Goal: Transaction & Acquisition: Subscribe to service/newsletter

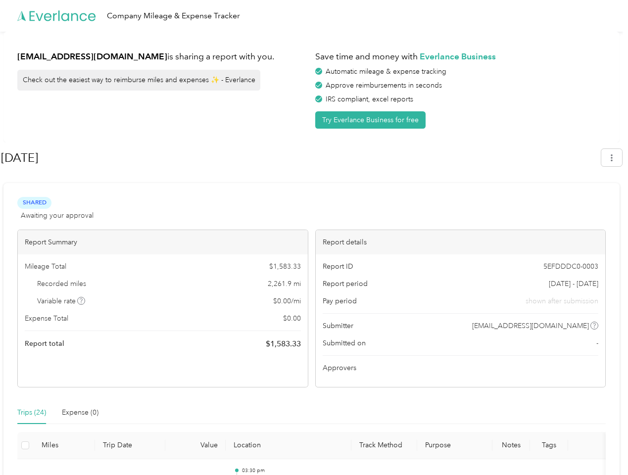
click at [316, 238] on div "Report details" at bounding box center [461, 242] width 290 height 24
click at [314, 16] on div "Company Mileage & Expense Tracker" at bounding box center [311, 16] width 623 height 32
click at [372, 120] on button "Try Everlance Business for free" at bounding box center [370, 119] width 110 height 17
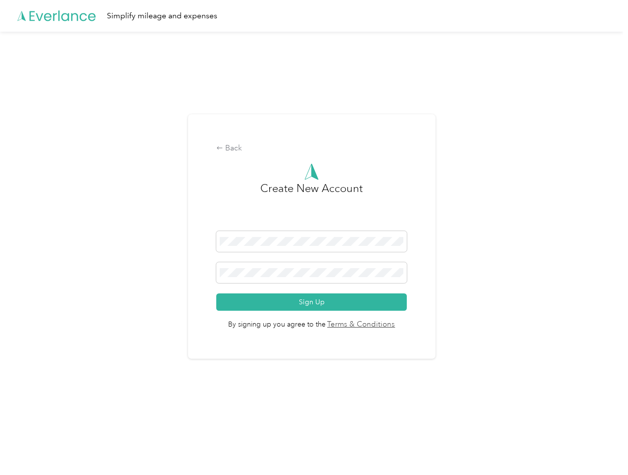
click at [300, 158] on div "Back Create New Account Sign Up By signing up you agree to the Terms & Conditio…" at bounding box center [311, 236] width 247 height 245
click at [617, 157] on div "Back Create New Account Sign Up By signing up you agree to the Terms & Conditio…" at bounding box center [311, 241] width 623 height 418
click at [82, 301] on div "Back Create New Account Sign Up By signing up you agree to the Terms & Conditio…" at bounding box center [311, 241] width 623 height 418
click at [390, 326] on link "Terms & Conditions" at bounding box center [361, 324] width 70 height 11
click at [32, 413] on div "Back Create New Account Sign Up By signing up you agree to the Terms & Conditio…" at bounding box center [311, 241] width 623 height 418
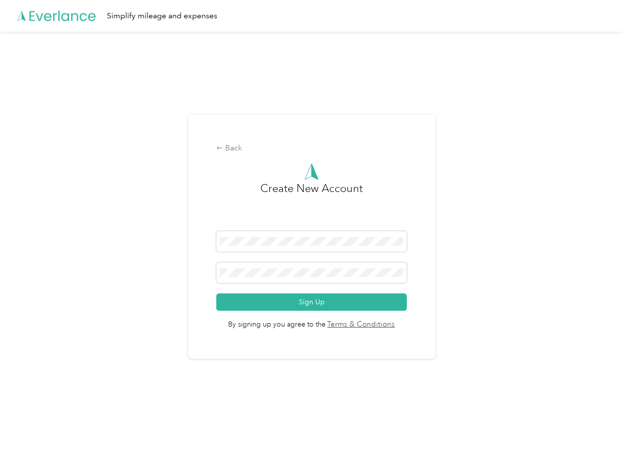
click at [80, 413] on div "Back Create New Account Sign Up By signing up you agree to the Terms & Conditio…" at bounding box center [311, 241] width 623 height 418
click at [25, 445] on div "Back Create New Account Sign Up By signing up you agree to the Terms & Conditio…" at bounding box center [311, 241] width 623 height 418
